Goal: Navigation & Orientation: Find specific page/section

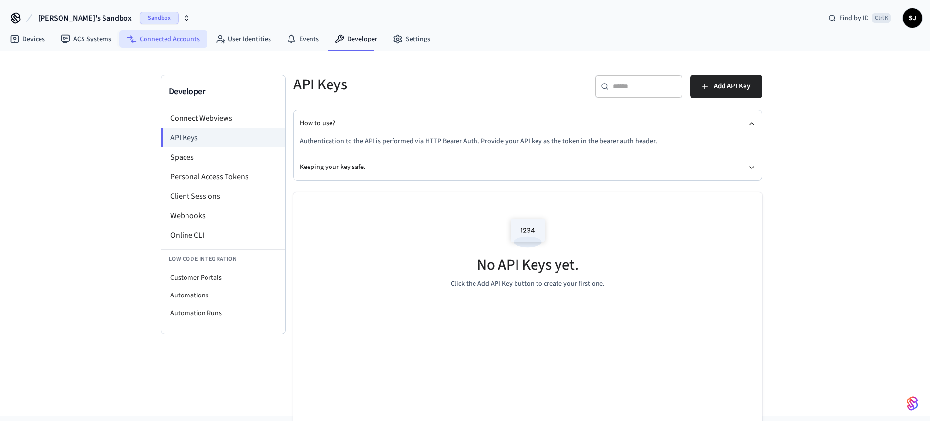
click at [183, 45] on link "Connected Accounts" at bounding box center [163, 39] width 88 height 18
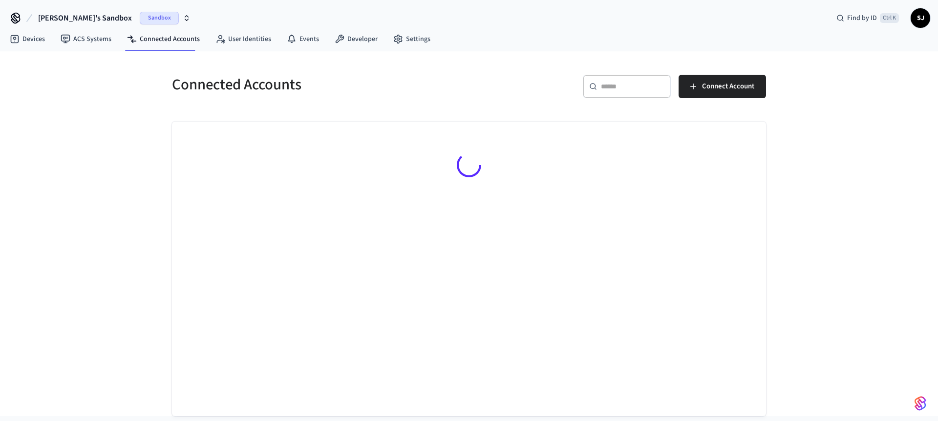
click at [183, 45] on link "Connected Accounts" at bounding box center [163, 39] width 88 height 18
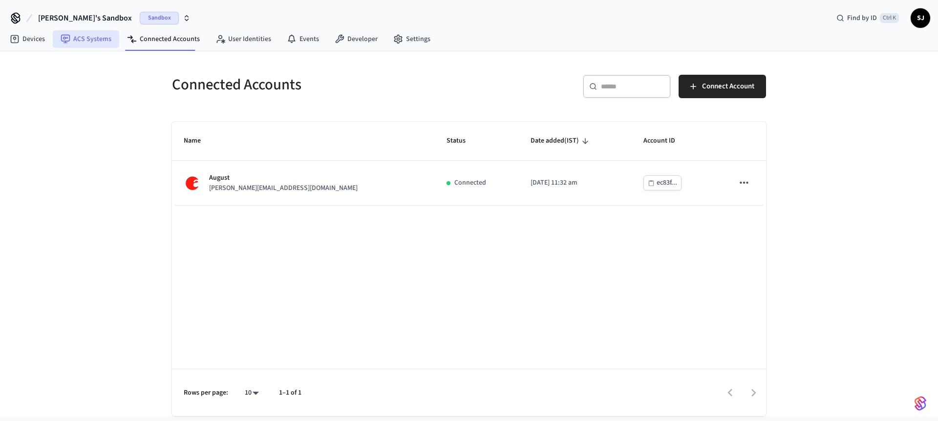
click at [93, 43] on link "ACS Systems" at bounding box center [86, 39] width 66 height 18
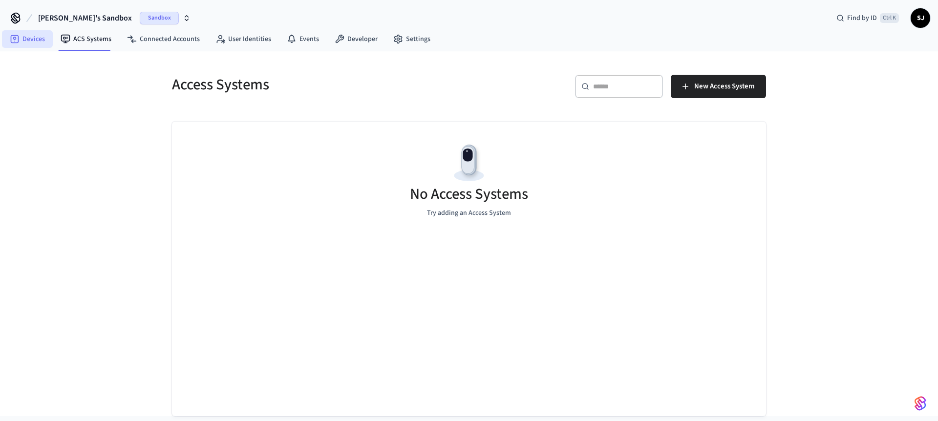
click at [46, 39] on link "Devices" at bounding box center [27, 39] width 51 height 18
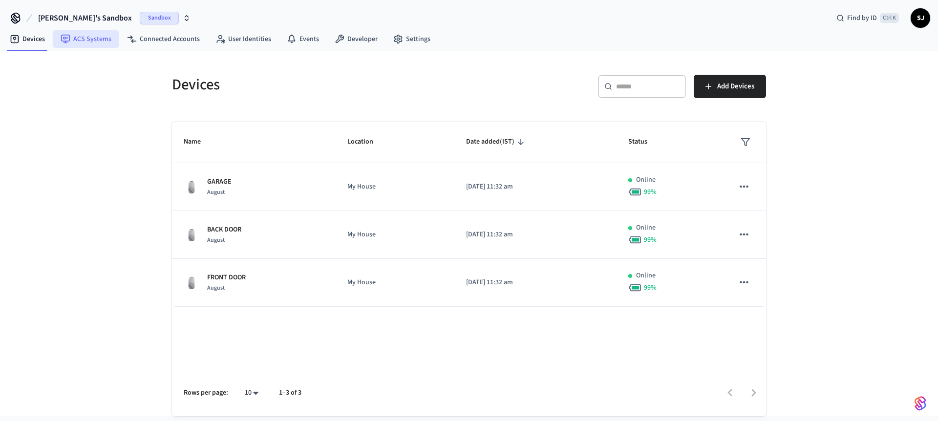
click at [88, 35] on link "ACS Systems" at bounding box center [86, 39] width 66 height 18
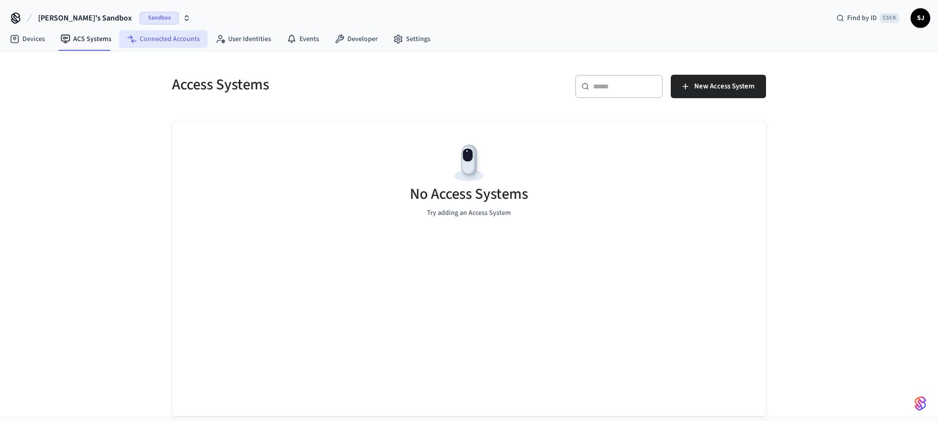
click at [152, 40] on link "Connected Accounts" at bounding box center [163, 39] width 88 height 18
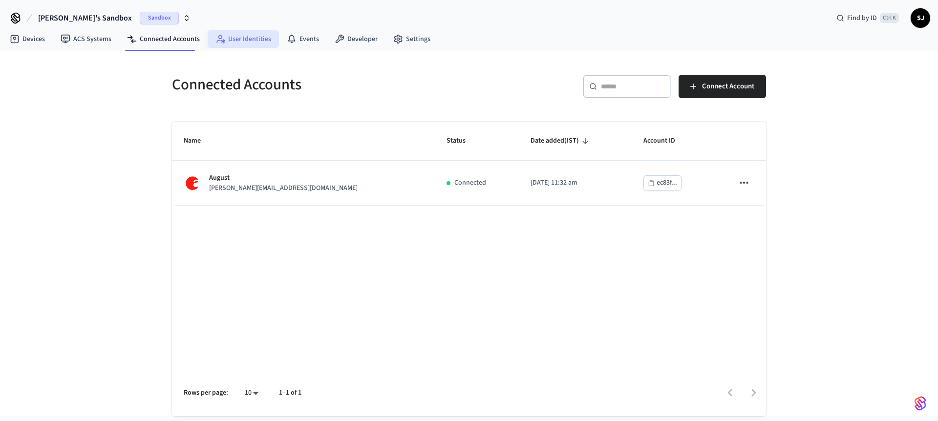
click at [224, 37] on link "User Identities" at bounding box center [243, 39] width 71 height 18
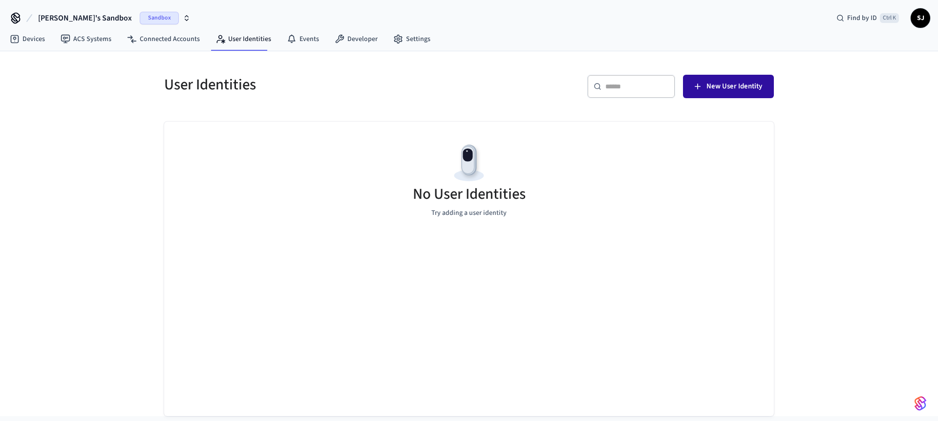
click at [728, 88] on span "New User Identity" at bounding box center [734, 86] width 56 height 13
click at [305, 43] on link "Events" at bounding box center [303, 39] width 48 height 18
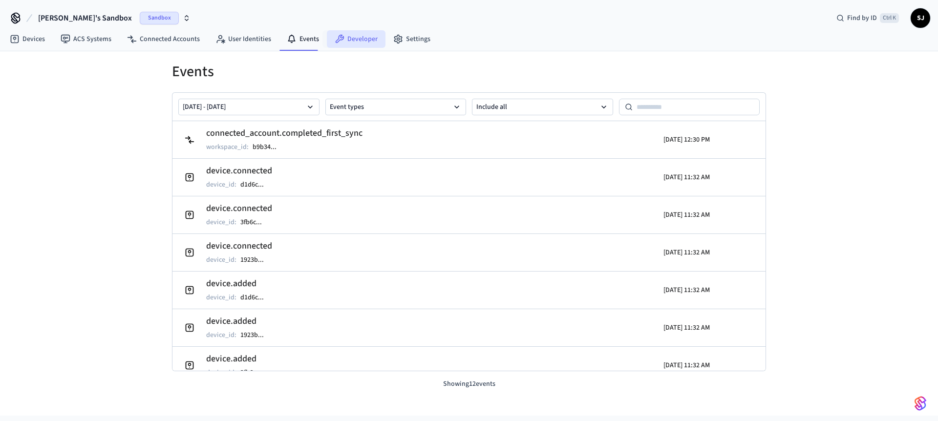
click at [337, 34] on icon at bounding box center [340, 39] width 10 height 10
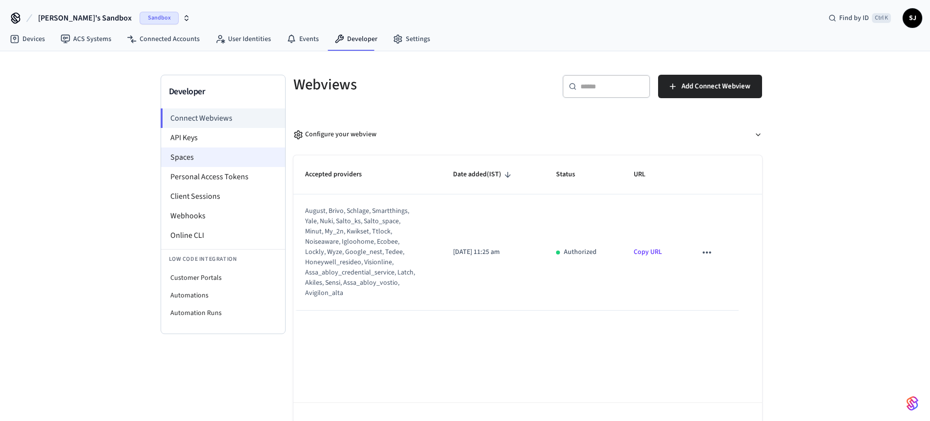
click at [180, 148] on li "Spaces" at bounding box center [223, 157] width 124 height 20
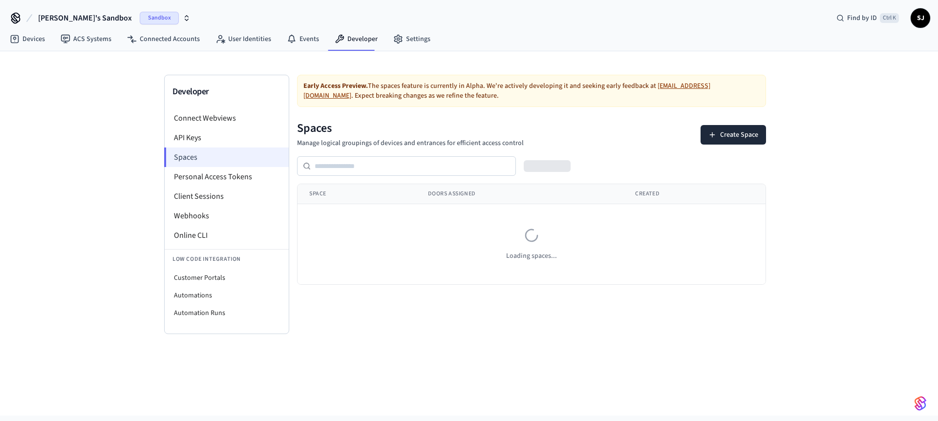
click at [183, 152] on li "Spaces" at bounding box center [226, 157] width 125 height 20
